Goal: Task Accomplishment & Management: Complete application form

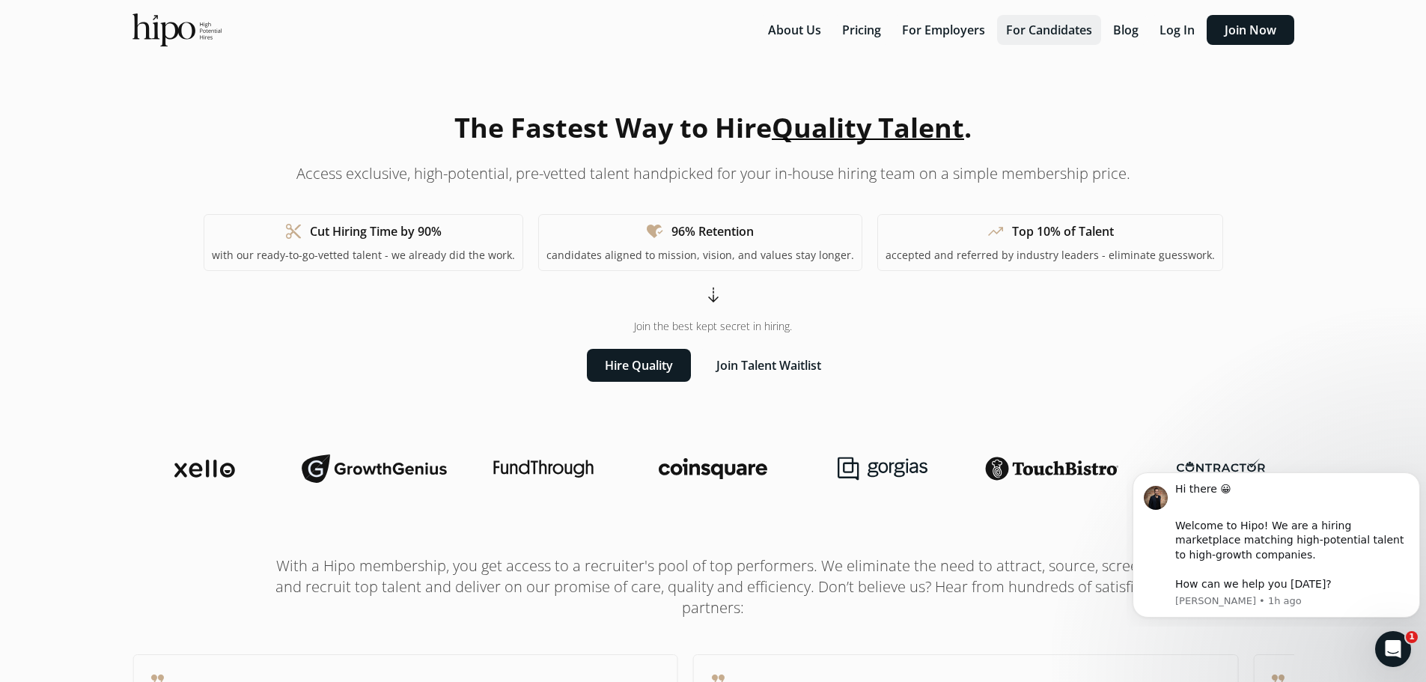
click at [1048, 33] on button "For Candidates" at bounding box center [1049, 30] width 104 height 30
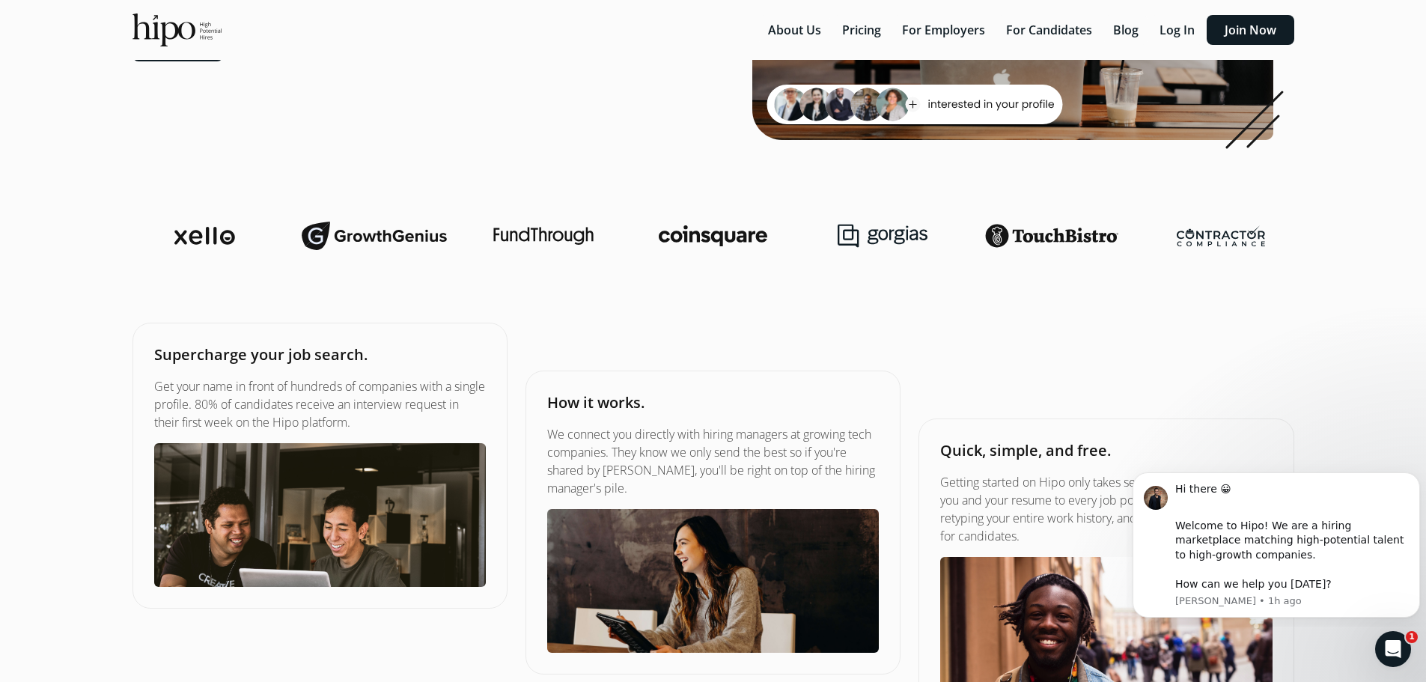
scroll to position [75, 0]
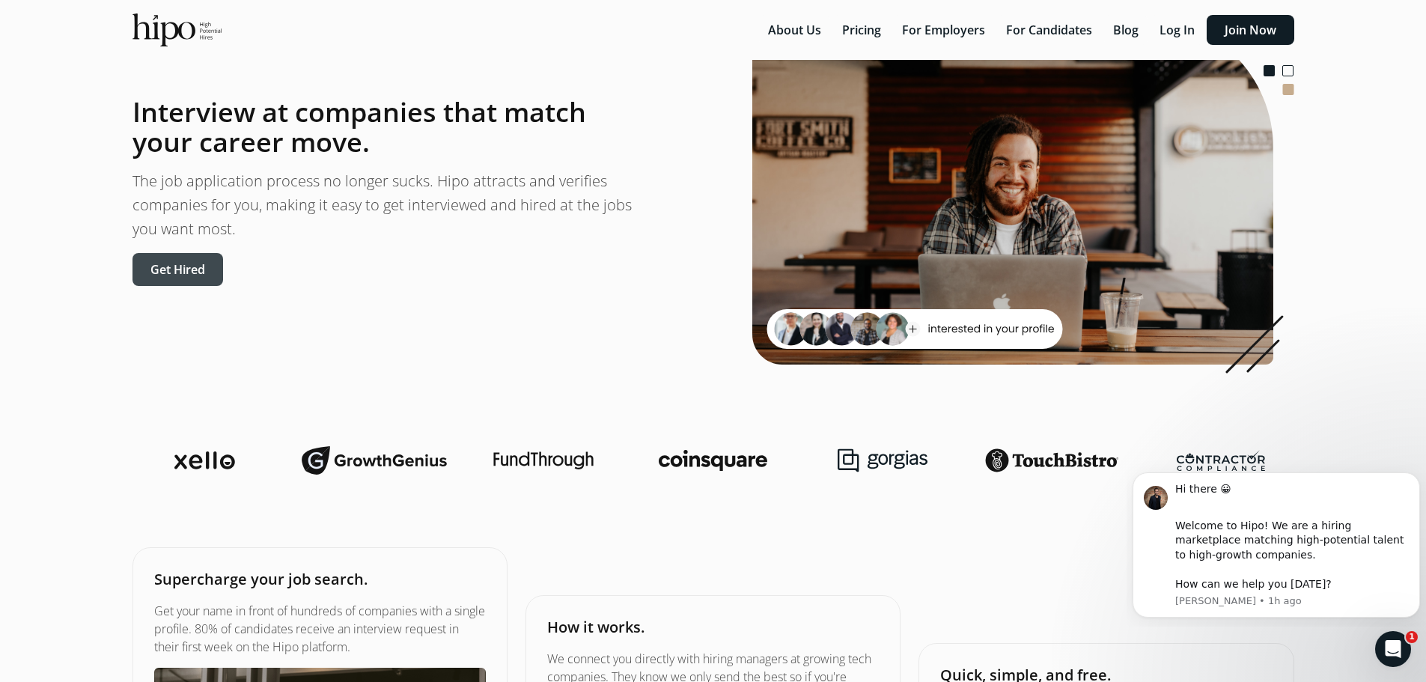
click at [194, 269] on button "Get Hired" at bounding box center [177, 269] width 91 height 33
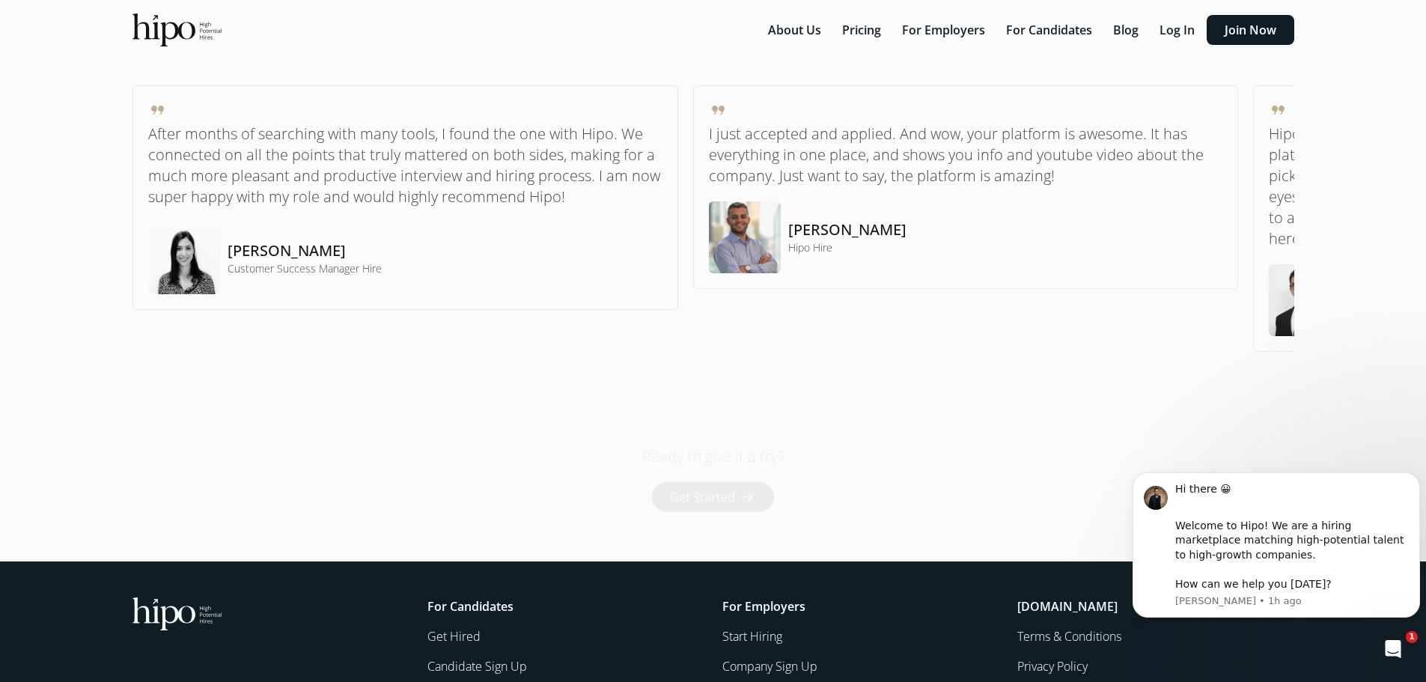
scroll to position [1166, 0]
